Goal: Task Accomplishment & Management: Complete application form

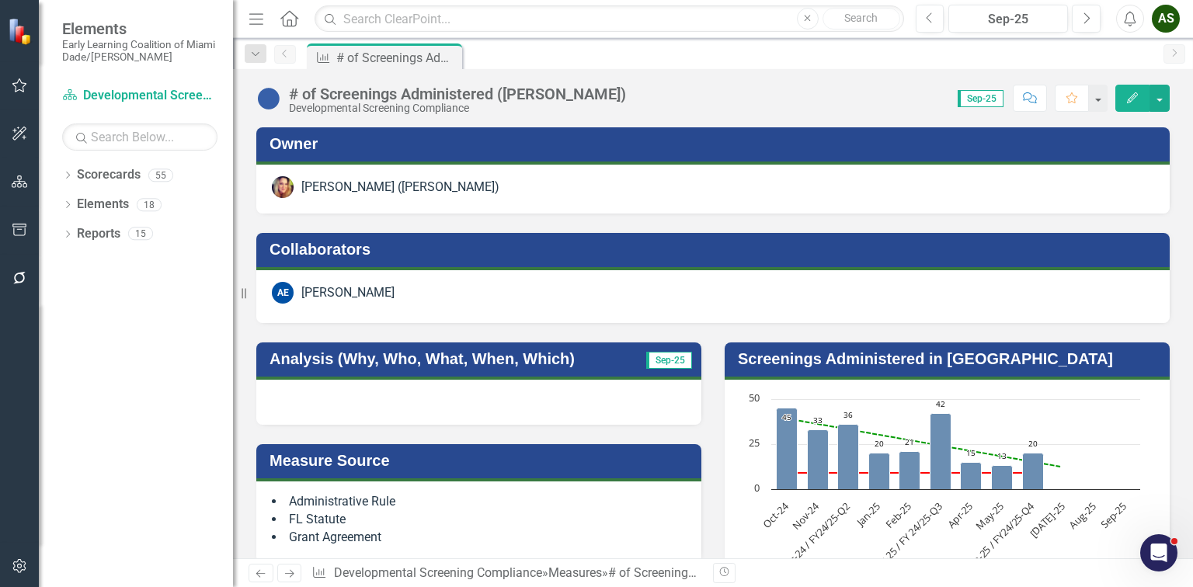
click at [14, 569] on icon "button" at bounding box center [20, 566] width 16 height 12
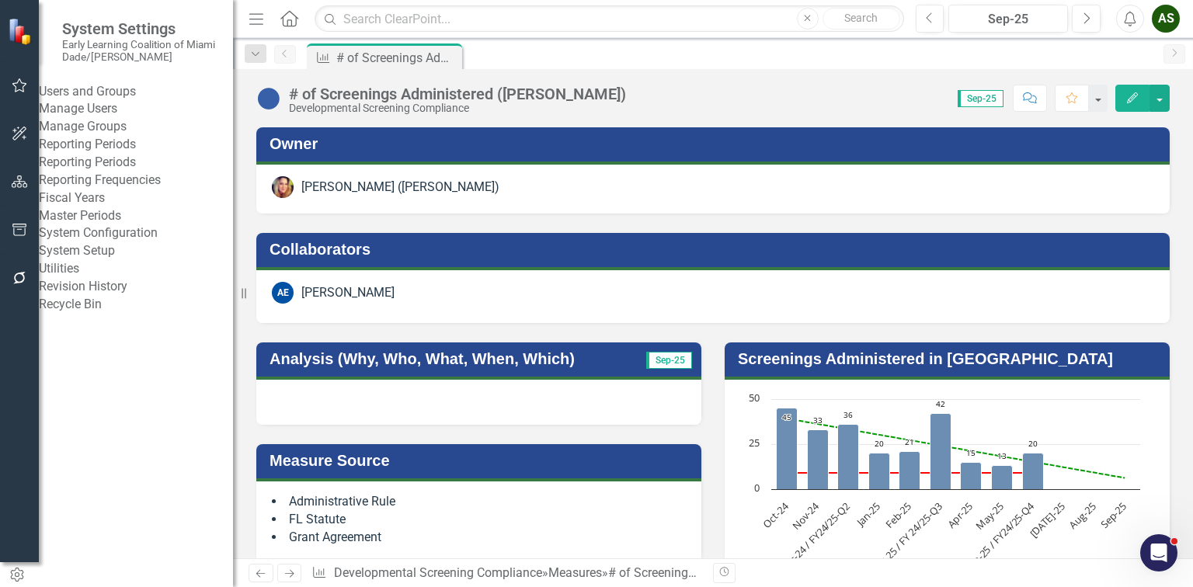
click at [96, 118] on link "Manage Users" at bounding box center [136, 109] width 194 height 18
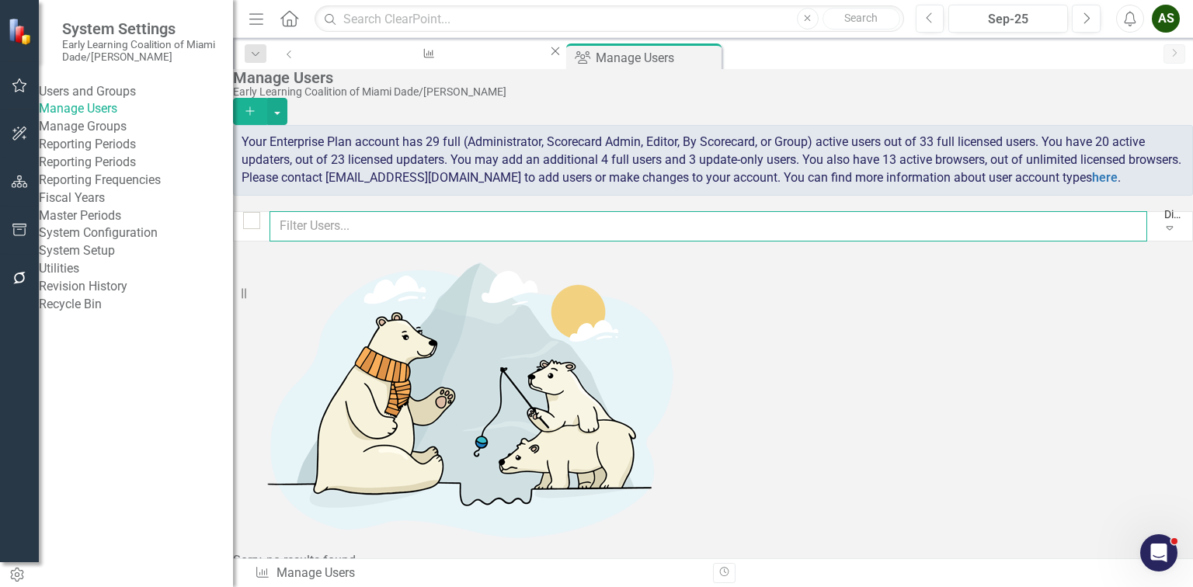
click at [491, 242] on input "text" at bounding box center [709, 226] width 878 height 30
type input "mich"
click at [267, 109] on button "Add" at bounding box center [250, 111] width 34 height 27
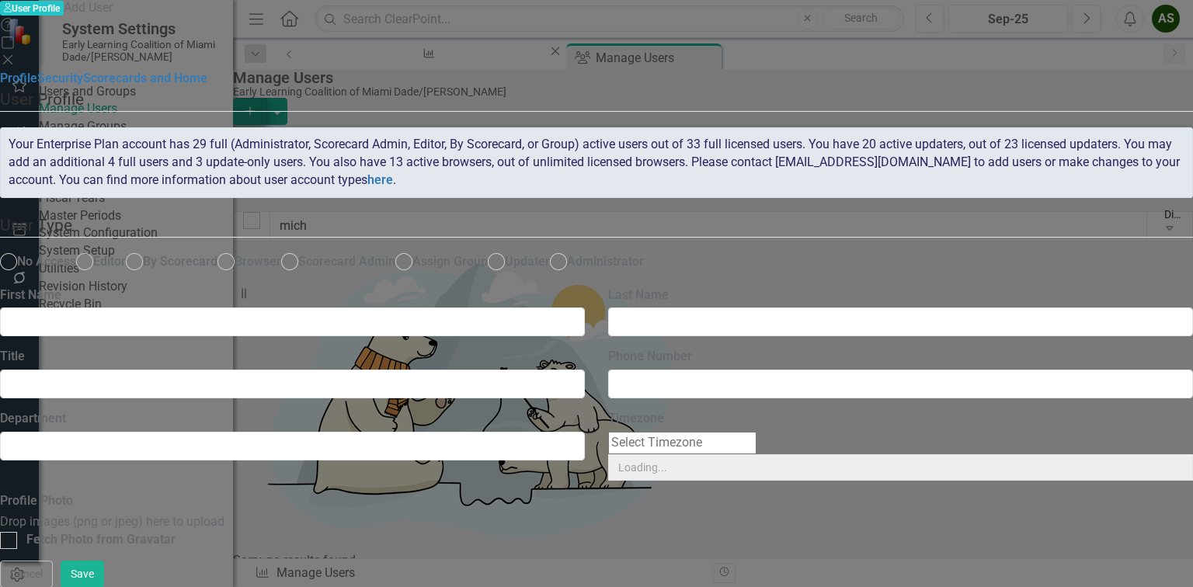
radio input "true"
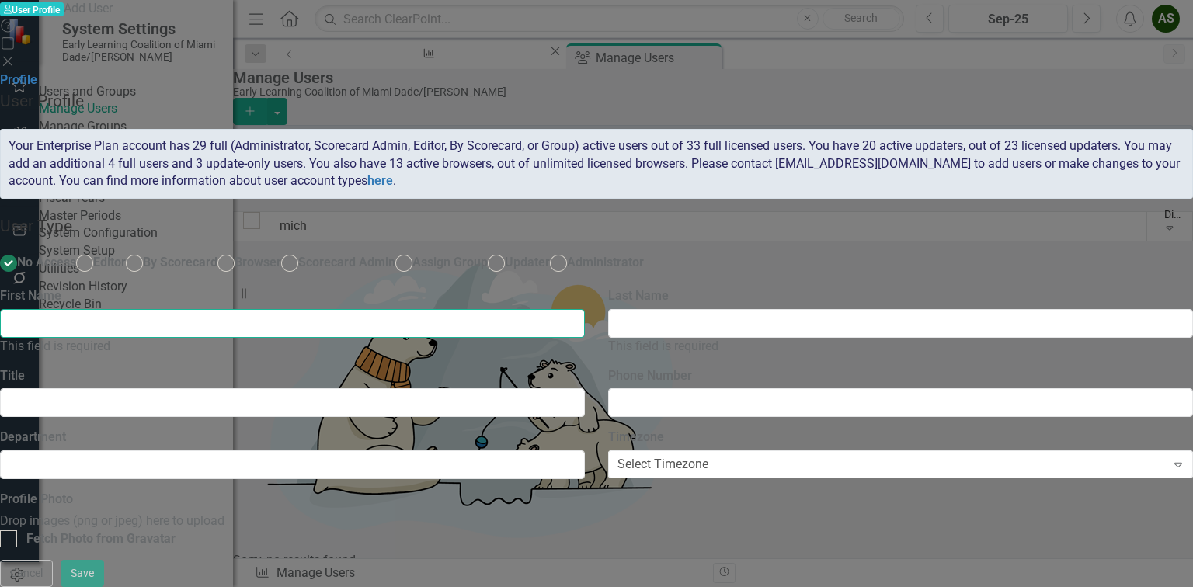
drag, startPoint x: 454, startPoint y: 326, endPoint x: 488, endPoint y: 323, distance: 33.5
click at [454, 326] on input "First Name" at bounding box center [292, 323] width 585 height 29
type input "[PERSON_NAME]"
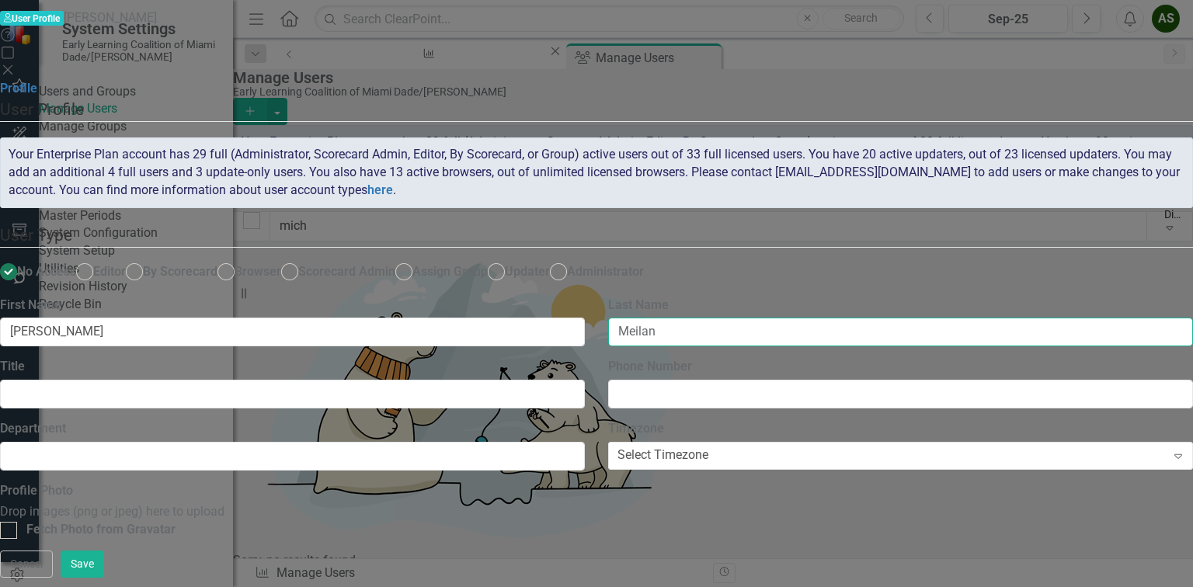
type input "Meilan"
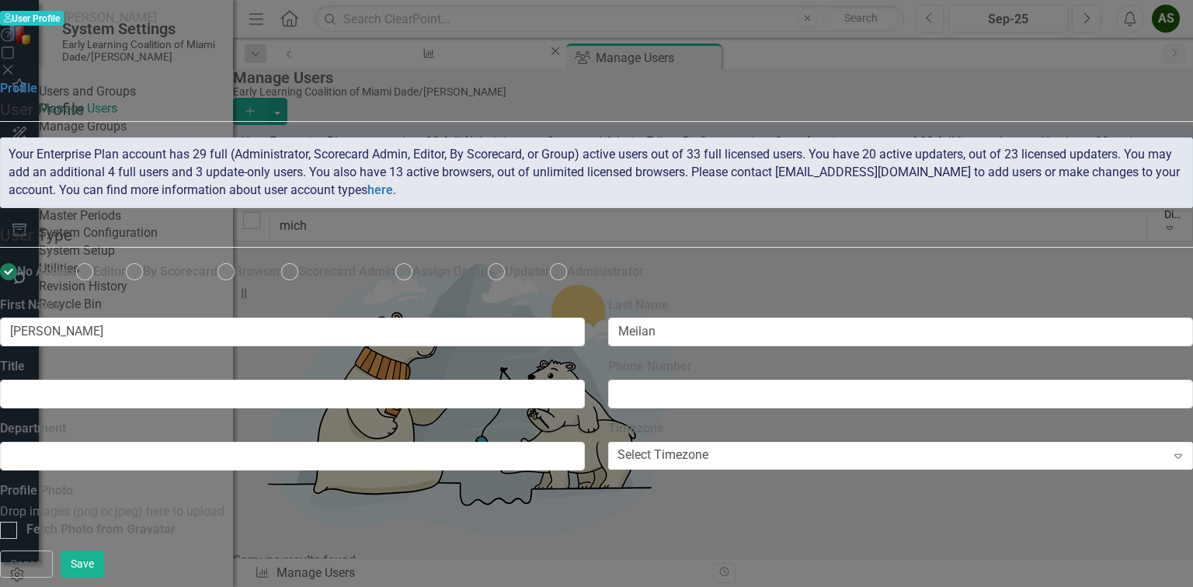
scroll to position [56, 0]
click at [914, 442] on div "Select Timezone Expand" at bounding box center [900, 456] width 585 height 28
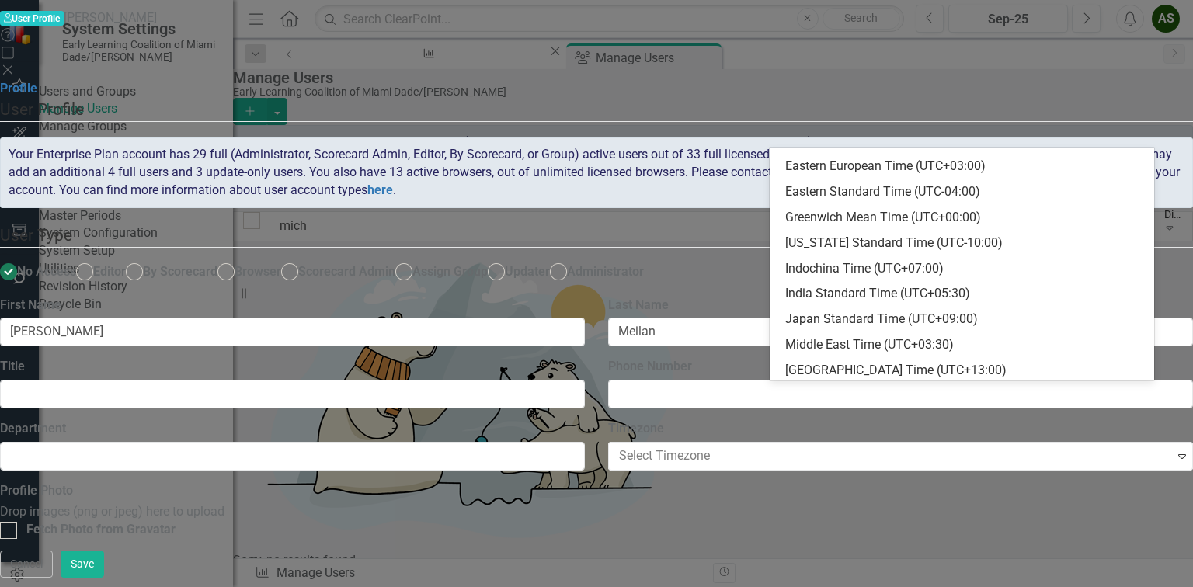
scroll to position [247, 0]
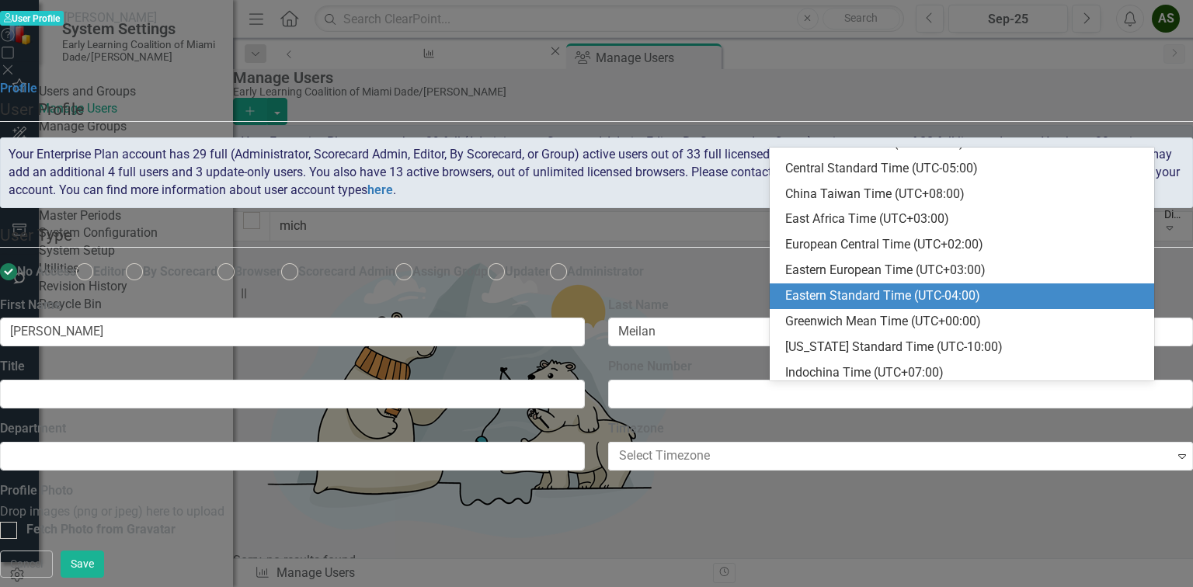
click at [858, 295] on div "Eastern Standard Time (UTC-04:00)" at bounding box center [965, 296] width 360 height 18
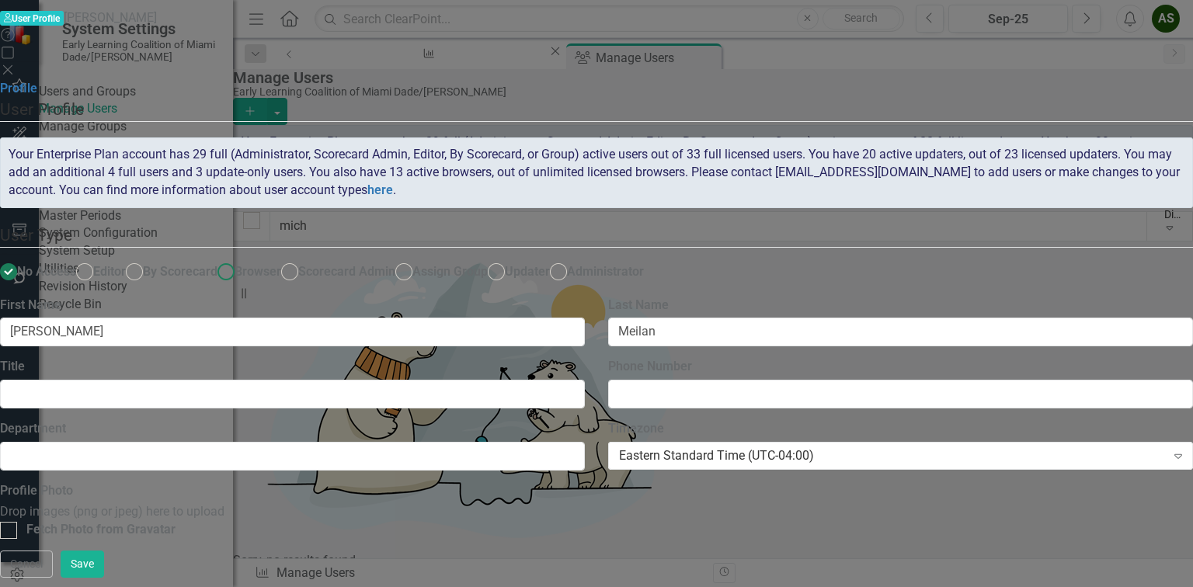
click at [239, 260] on ins at bounding box center [226, 272] width 24 height 24
click at [239, 260] on input "Browser" at bounding box center [226, 272] width 24 height 24
radio input "true"
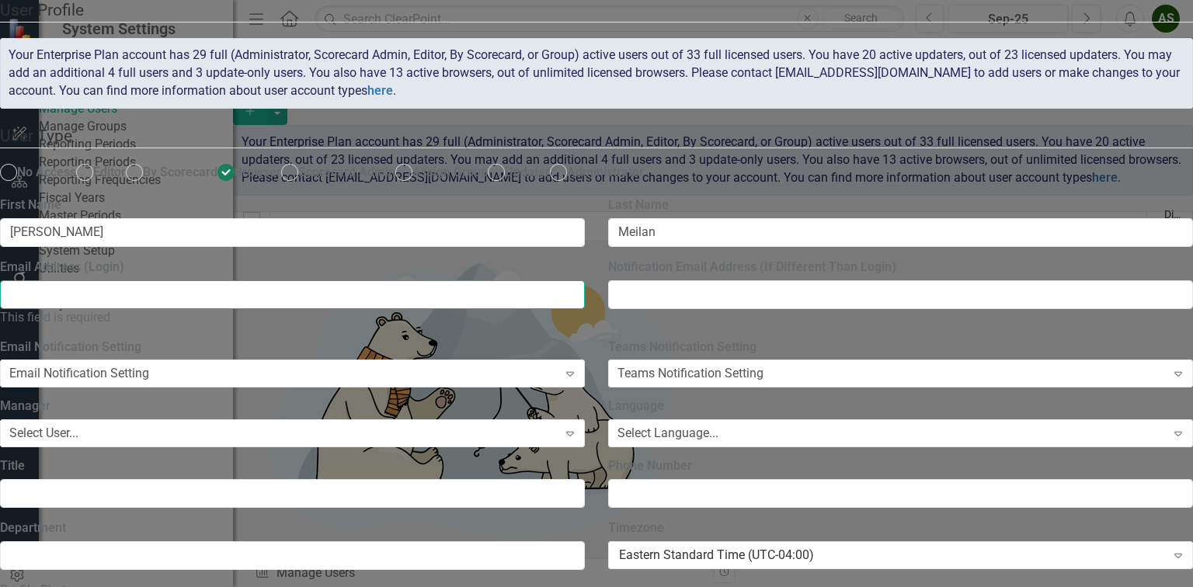
click at [585, 309] on input "Email Address (Login)" at bounding box center [292, 294] width 585 height 29
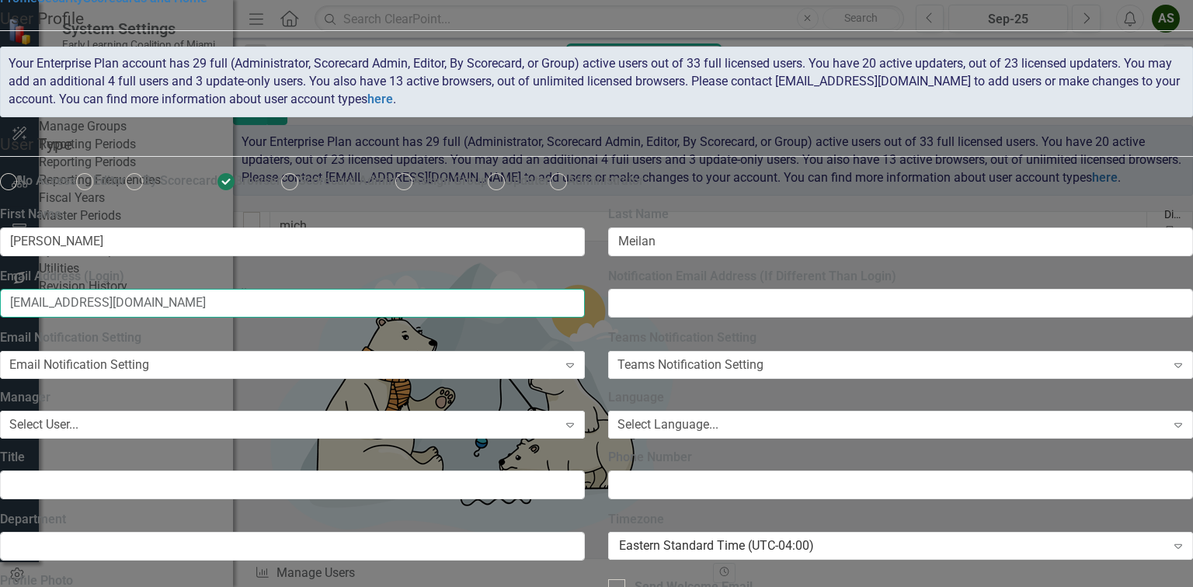
type input "[EMAIL_ADDRESS][DOMAIN_NAME]"
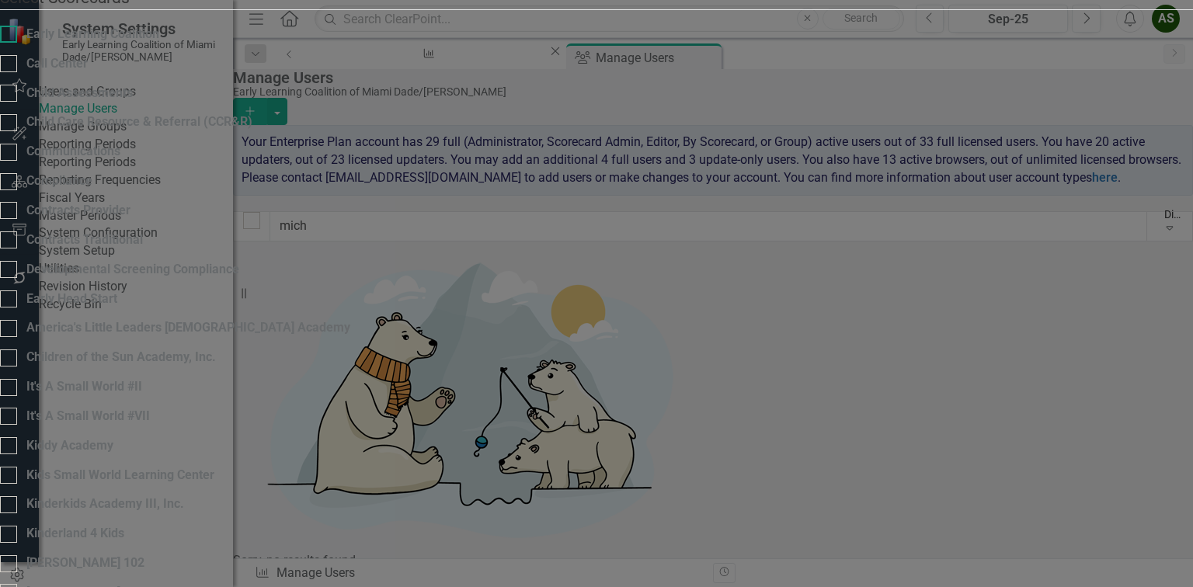
click at [17, 43] on div at bounding box center [8, 34] width 17 height 17
click at [10, 36] on input "Early Learning Coalition" at bounding box center [5, 31] width 10 height 10
checkbox input "true"
click at [17, 72] on div at bounding box center [8, 63] width 17 height 17
click at [10, 65] on input "Call Center" at bounding box center [5, 60] width 10 height 10
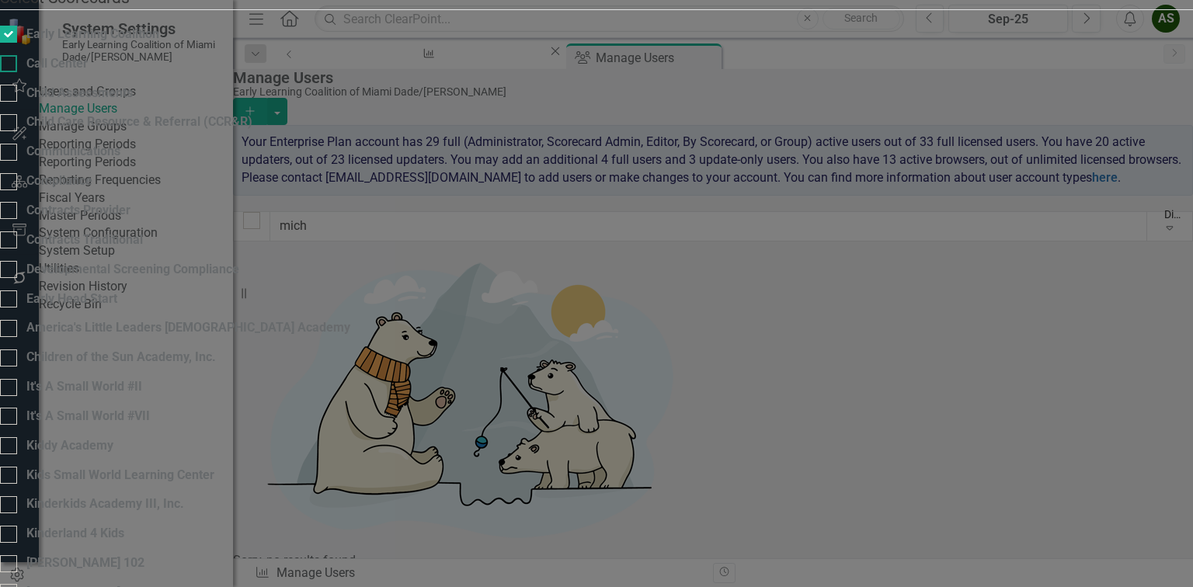
checkbox input "true"
click at [17, 102] on div at bounding box center [8, 93] width 17 height 17
click at [10, 95] on input "Child Assessments" at bounding box center [5, 90] width 10 height 10
checkbox input "true"
click at [17, 131] on div at bounding box center [8, 122] width 17 height 17
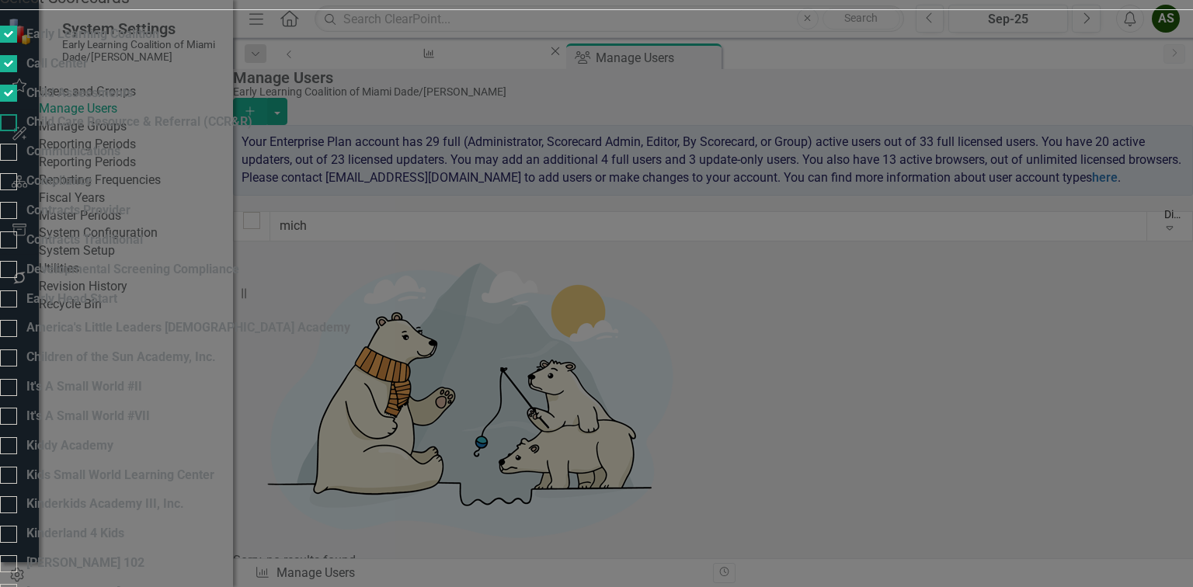
click at [10, 124] on input "Child Care Resource & Referral (CCR&R)" at bounding box center [5, 119] width 10 height 10
checkbox input "true"
click at [17, 161] on div at bounding box center [8, 152] width 17 height 17
click at [10, 154] on input "Communications" at bounding box center [5, 149] width 10 height 10
checkbox input "true"
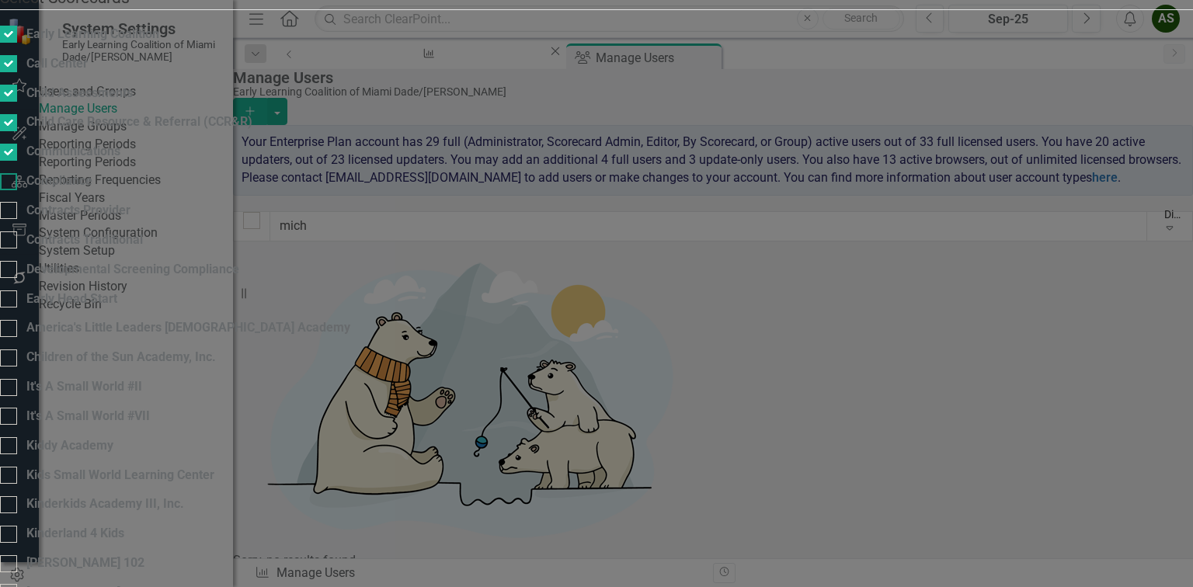
click at [10, 183] on input "Compliance" at bounding box center [5, 178] width 10 height 10
checkbox input "true"
click at [131, 232] on div "Contracts Provider" at bounding box center [65, 217] width 131 height 30
click at [17, 219] on div at bounding box center [8, 210] width 17 height 17
click at [10, 212] on input "Contracts Provider" at bounding box center [5, 207] width 10 height 10
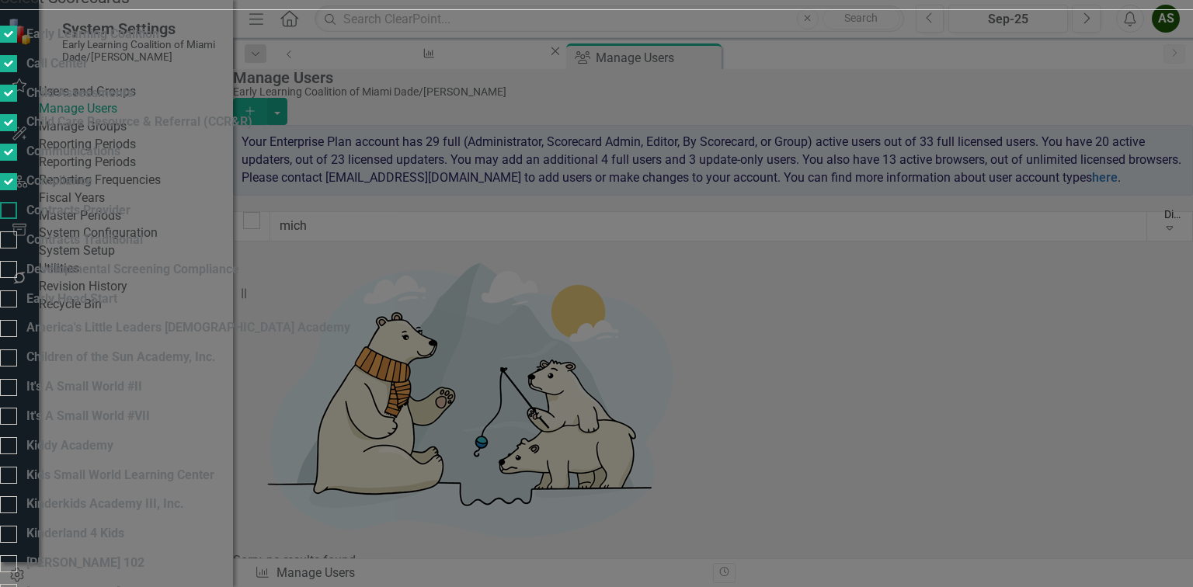
checkbox input "true"
click at [10, 242] on input "Contracts Traditional" at bounding box center [5, 237] width 10 height 10
checkbox input "true"
click at [17, 261] on div at bounding box center [8, 269] width 17 height 17
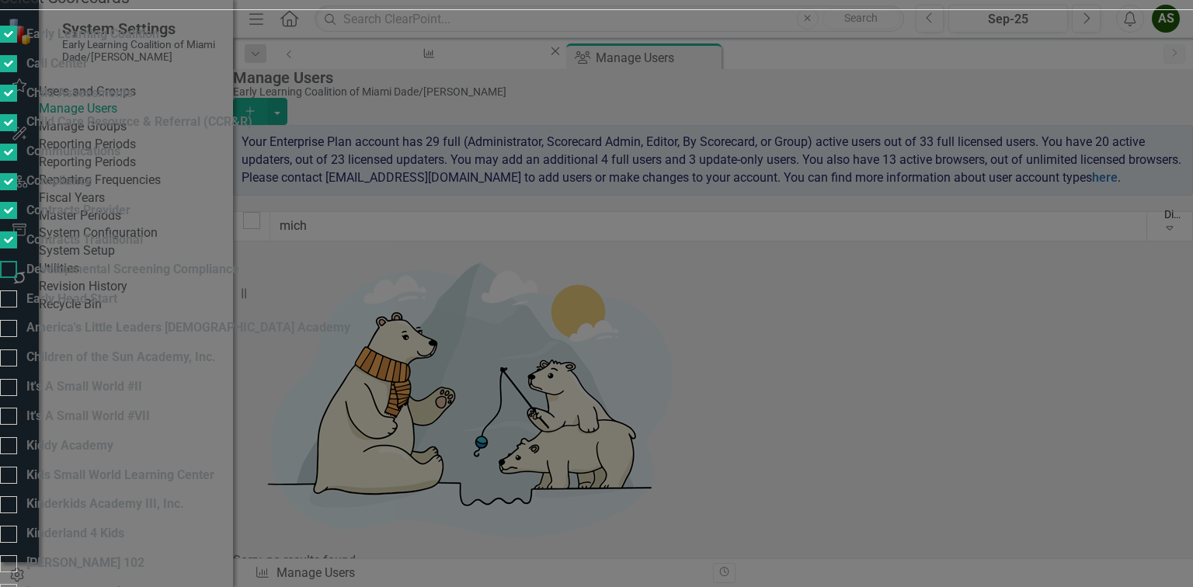
click at [10, 261] on input "Developmental Screening Compliance" at bounding box center [5, 266] width 10 height 10
checkbox input "true"
click at [17, 291] on div at bounding box center [8, 299] width 17 height 17
click at [10, 291] on input "Early Head Start" at bounding box center [5, 296] width 10 height 10
checkbox input "true"
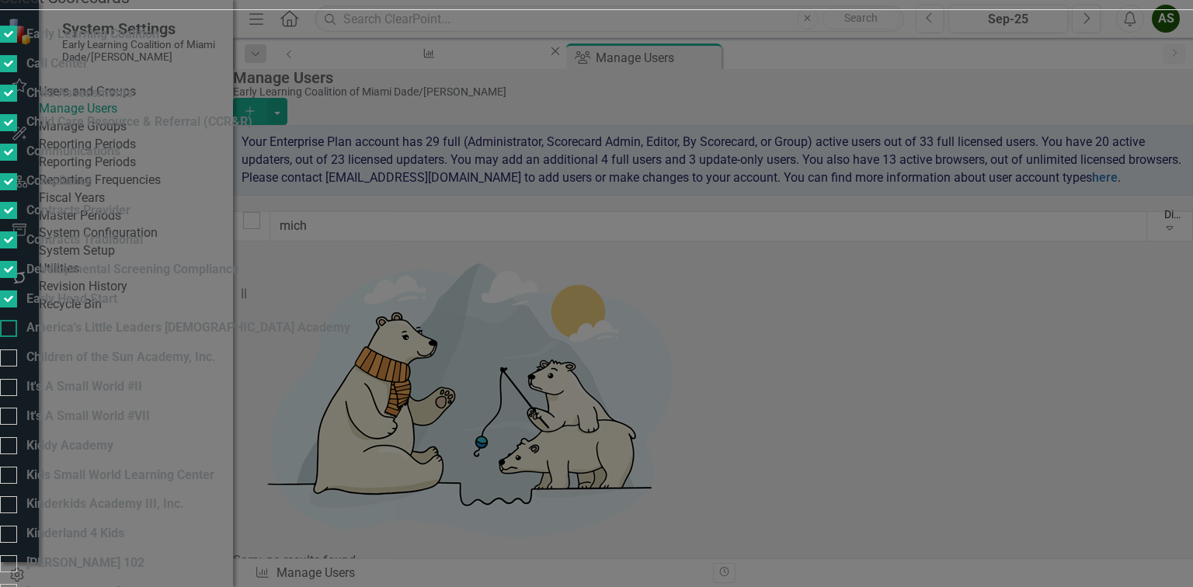
click at [17, 320] on div at bounding box center [8, 328] width 17 height 17
click at [10, 320] on input "America's Little Leaders [DEMOGRAPHIC_DATA] Academy" at bounding box center [5, 325] width 10 height 10
click at [17, 320] on div at bounding box center [8, 328] width 17 height 17
click at [10, 320] on input "America's Little Leaders [DEMOGRAPHIC_DATA] Academy" at bounding box center [5, 325] width 10 height 10
checkbox input "false"
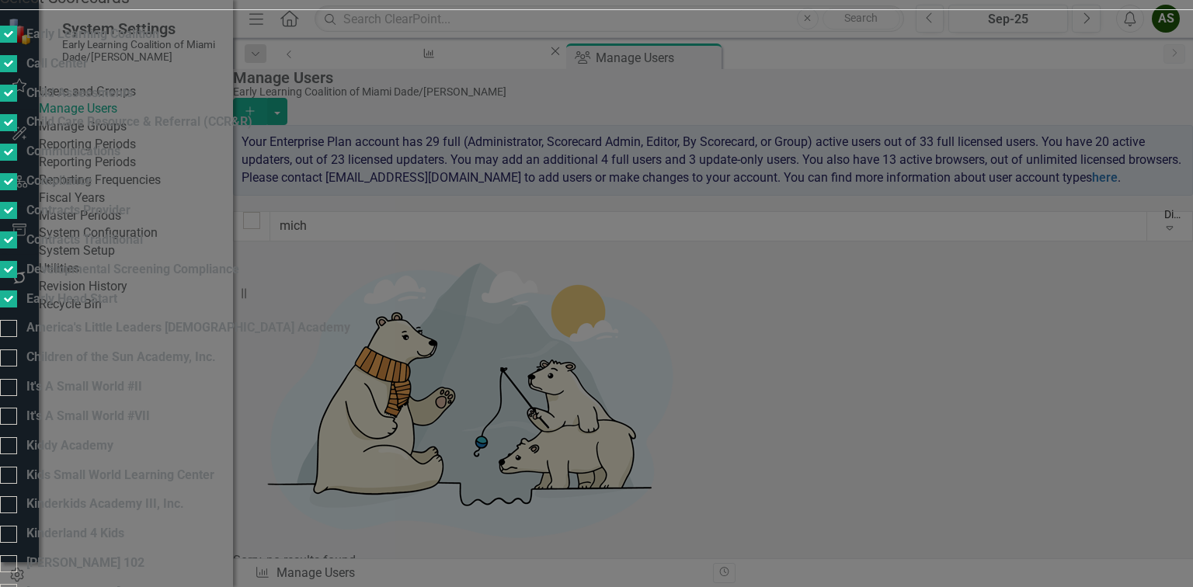
scroll to position [1119, 0]
checkbox input "true"
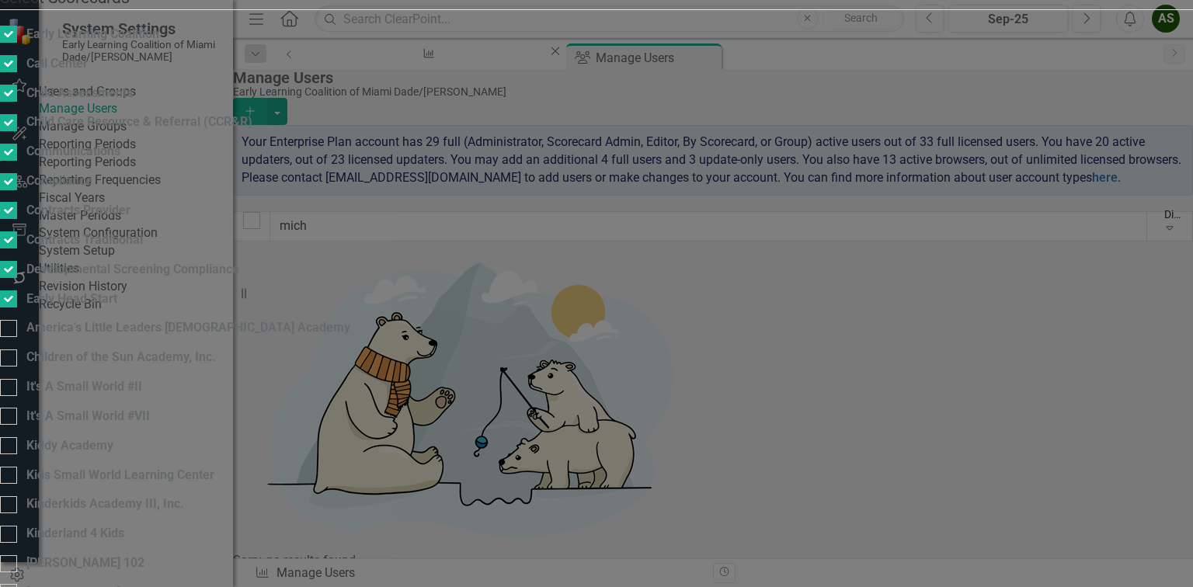
checkbox input "true"
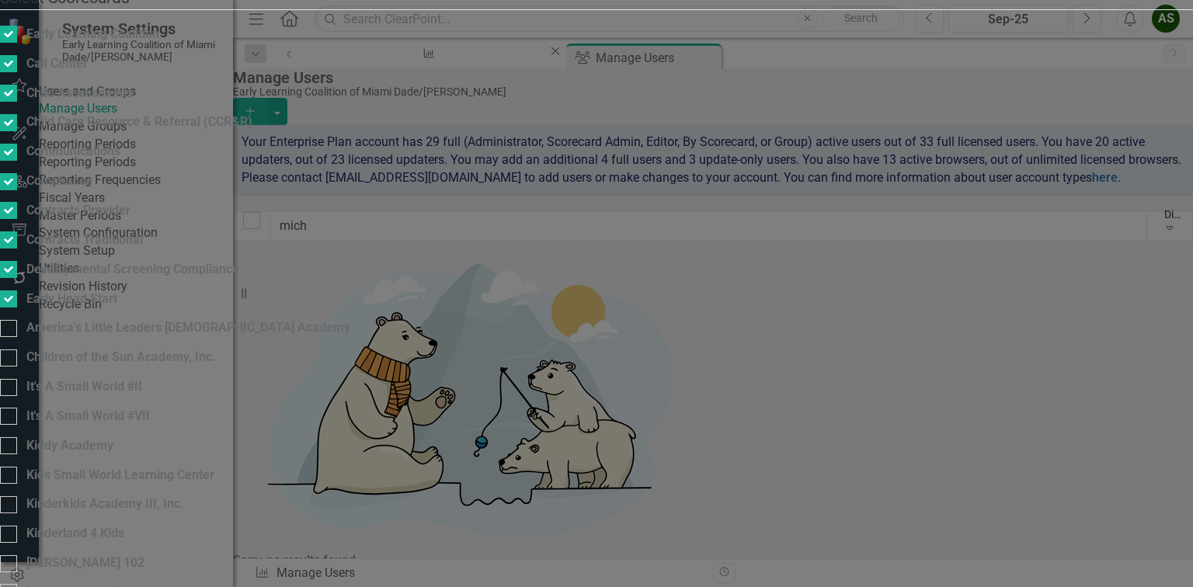
checkbox input "true"
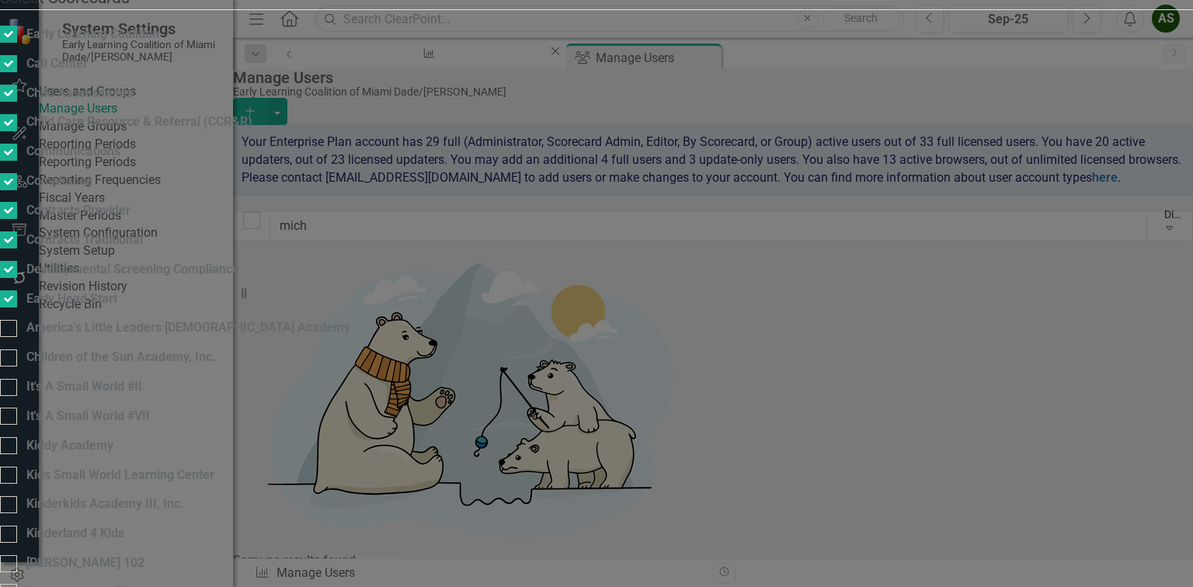
checkbox input "true"
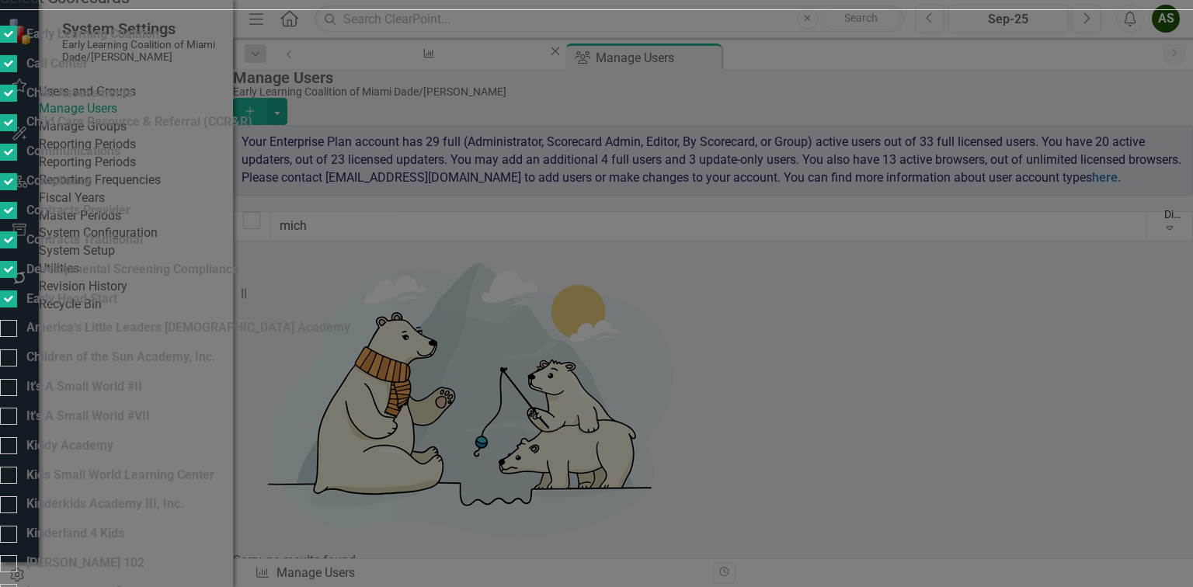
scroll to position [1287, 0]
checkbox input "true"
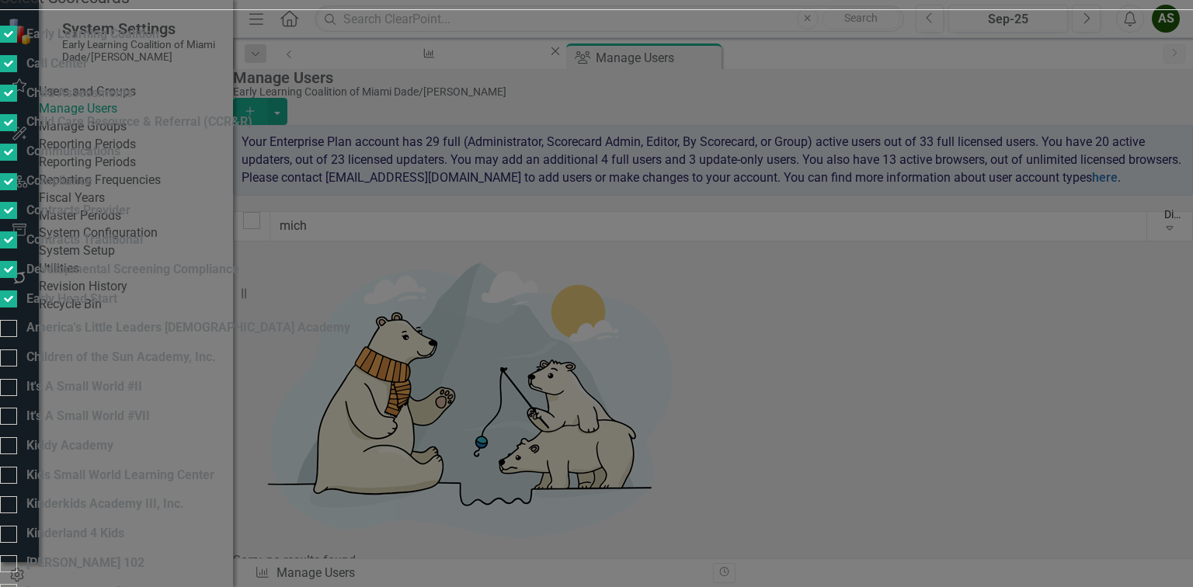
checkbox input "true"
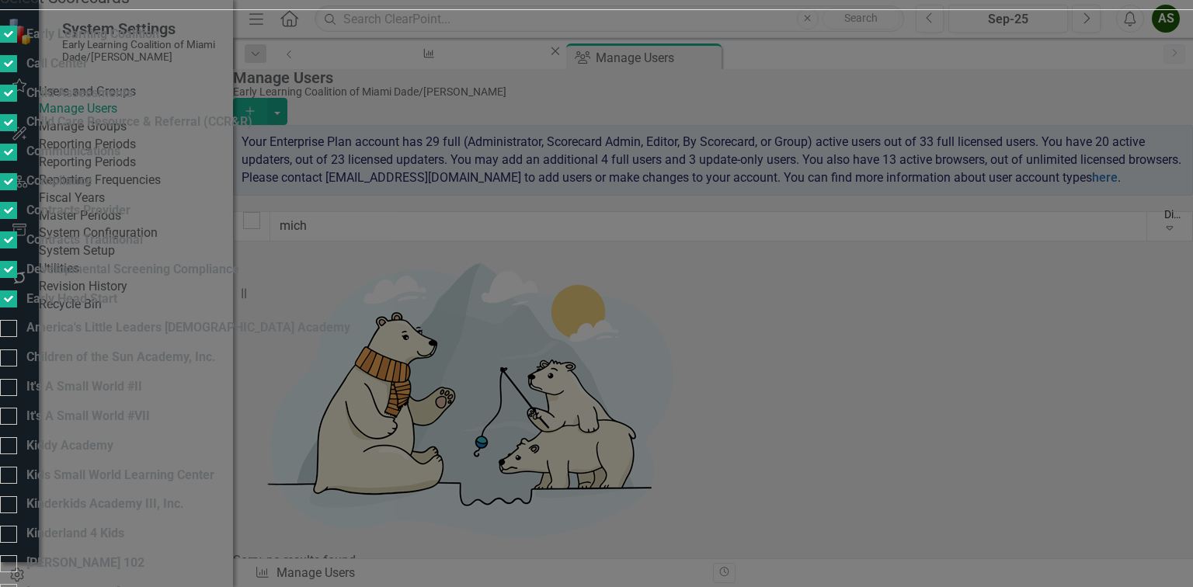
checkbox input "true"
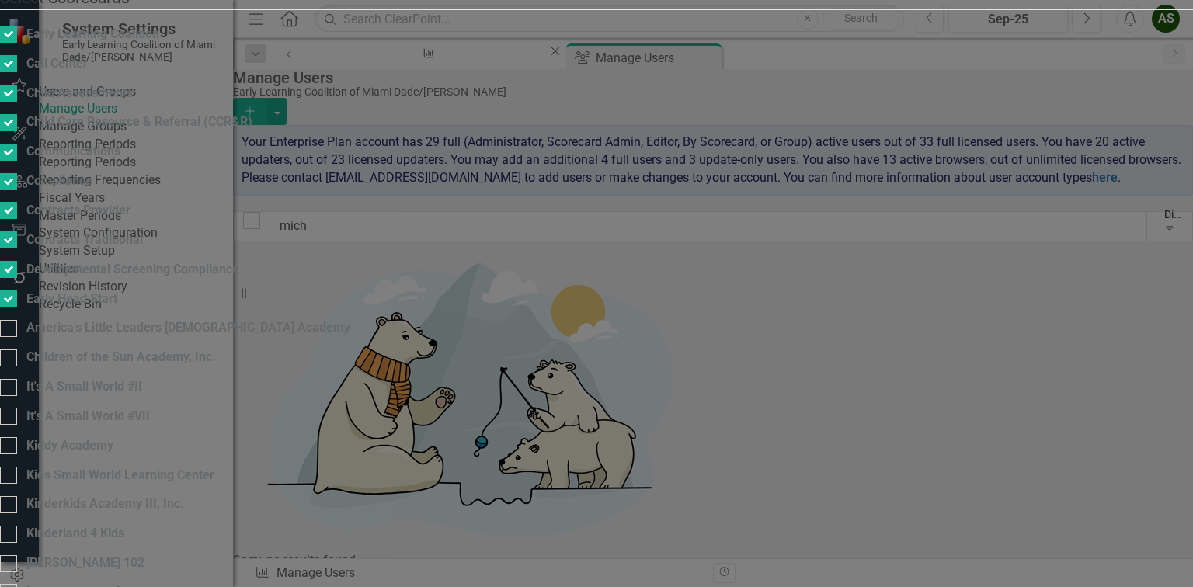
checkbox input "true"
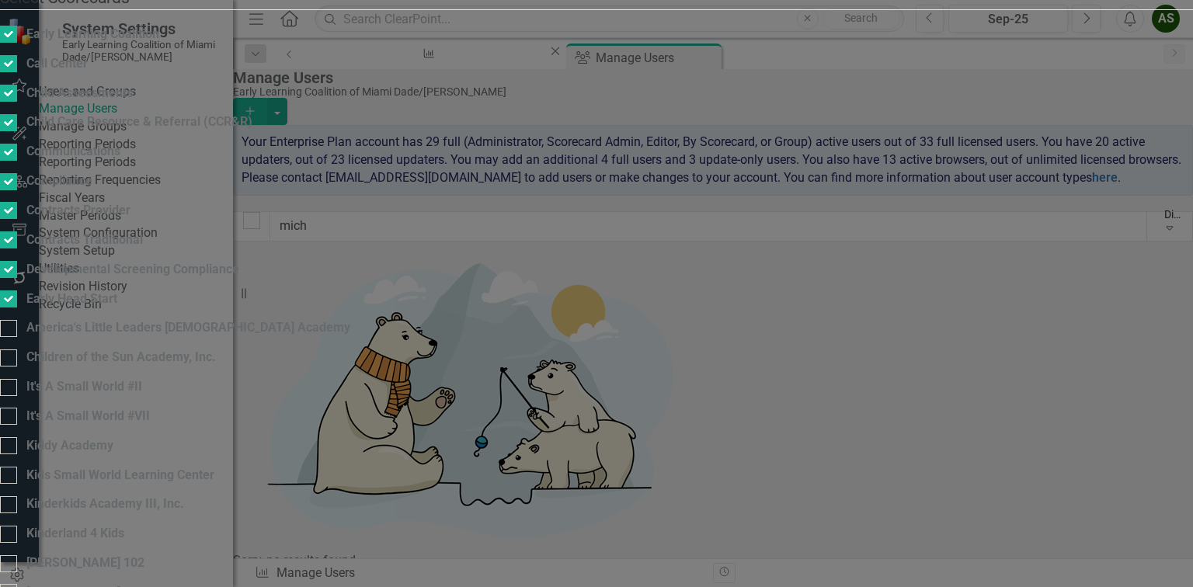
checkbox input "true"
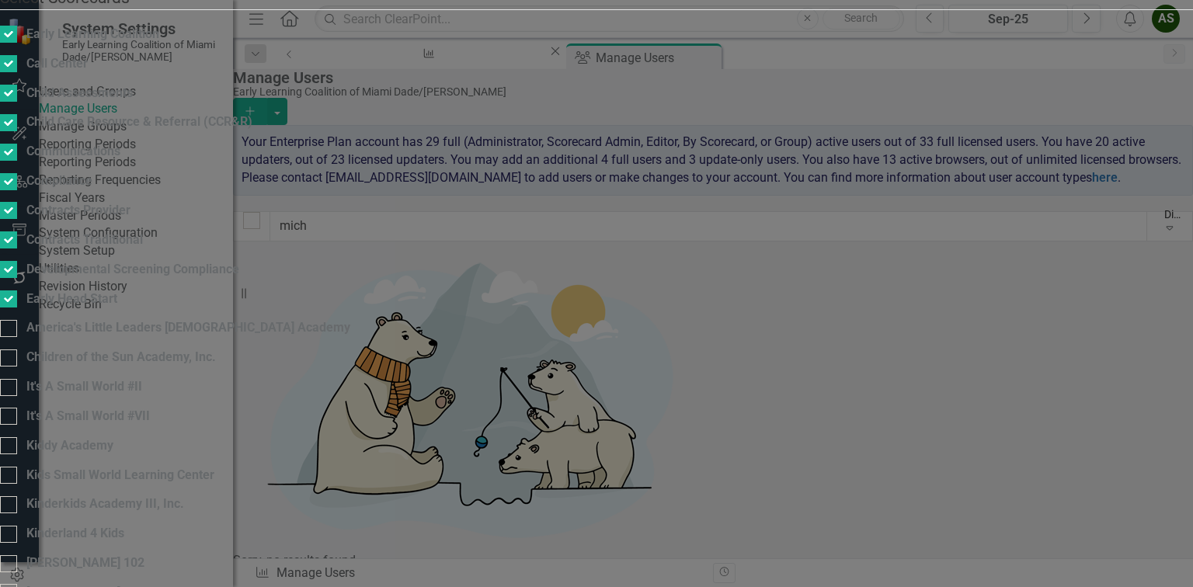
checkbox input "true"
checkbox input "false"
